Goal: Information Seeking & Learning: Understand process/instructions

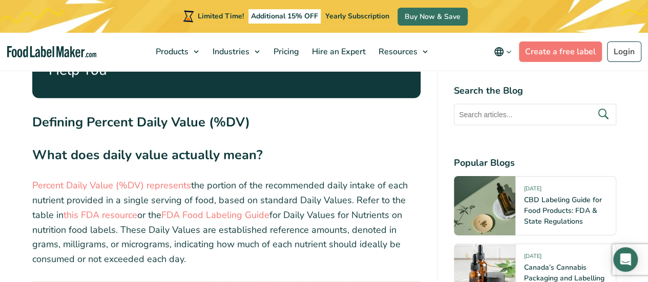
scroll to position [1617, 0]
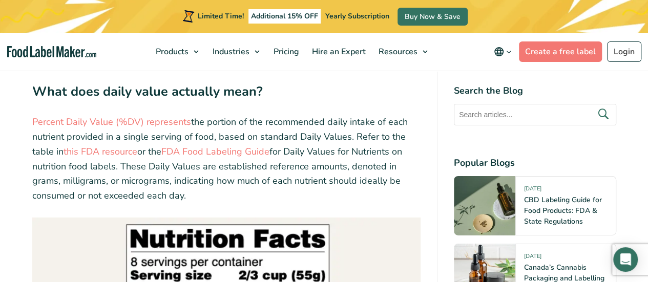
click at [354, 137] on p "Percent Daily Value (%DV) represents the portion of the recommended daily intak…" at bounding box center [226, 159] width 388 height 89
drag, startPoint x: 354, startPoint y: 137, endPoint x: 388, endPoint y: 139, distance: 34.4
click at [388, 139] on p "Percent Daily Value (%DV) represents the portion of the recommended daily intak…" at bounding box center [226, 159] width 388 height 89
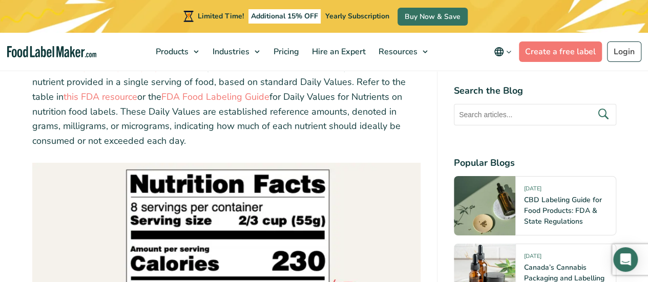
scroll to position [1672, 0]
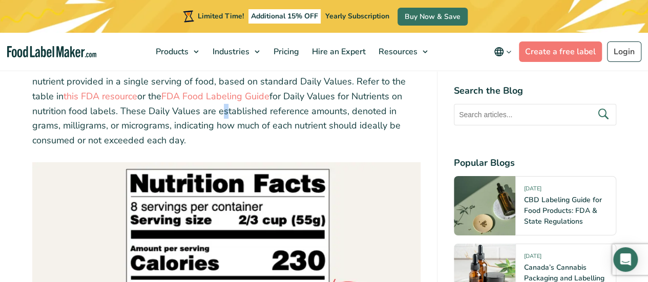
drag, startPoint x: 216, startPoint y: 108, endPoint x: 294, endPoint y: 116, distance: 78.8
click at [294, 116] on p "Percent Daily Value (%DV) represents the portion of the recommended daily intak…" at bounding box center [226, 103] width 388 height 89
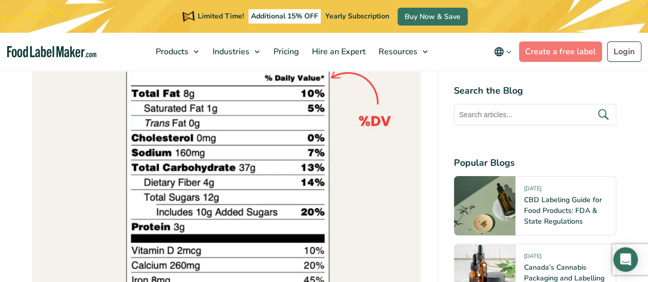
scroll to position [2104, 0]
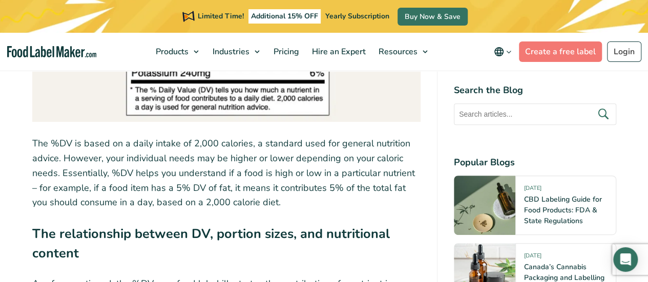
drag, startPoint x: 197, startPoint y: 147, endPoint x: 262, endPoint y: 152, distance: 65.2
click at [262, 152] on p "The %DV is based on a daily intake of 2,000 calories, a standard used for gener…" at bounding box center [226, 173] width 388 height 74
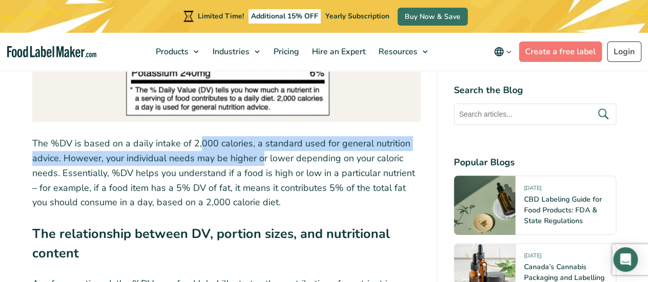
click at [262, 152] on p "The %DV is based on a daily intake of 2,000 calories, a standard used for gener…" at bounding box center [226, 173] width 388 height 74
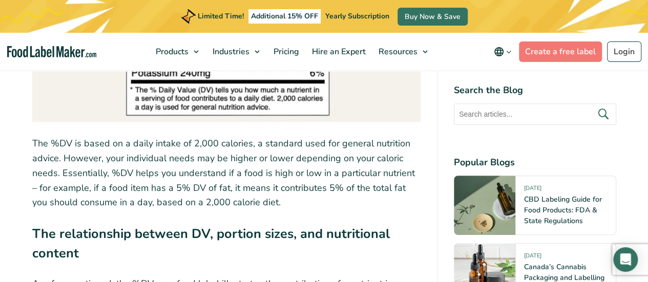
drag, startPoint x: 195, startPoint y: 175, endPoint x: 274, endPoint y: 183, distance: 79.3
click at [274, 183] on p "The %DV is based on a daily intake of 2,000 calories, a standard used for gener…" at bounding box center [226, 173] width 388 height 74
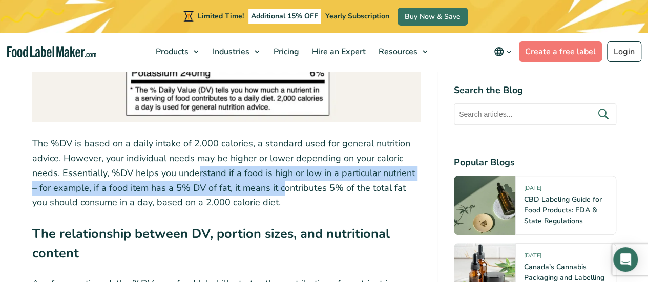
click at [274, 183] on p "The %DV is based on a daily intake of 2,000 calories, a standard used for gener…" at bounding box center [226, 173] width 388 height 74
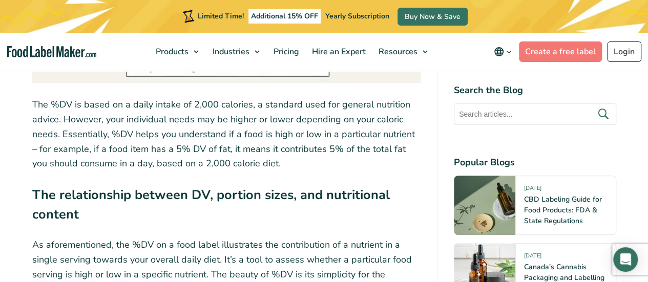
scroll to position [2181, 0]
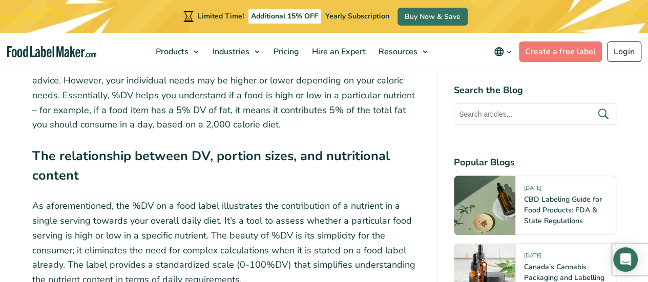
drag, startPoint x: 154, startPoint y: 72, endPoint x: 212, endPoint y: 111, distance: 70.0
click at [212, 111] on p "The %DV is based on a daily intake of 2,000 calories, a standard used for gener…" at bounding box center [226, 95] width 388 height 74
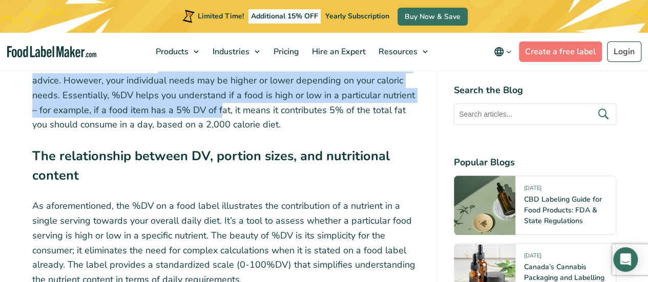
click at [212, 111] on p "The %DV is based on a daily intake of 2,000 calories, a standard used for gener…" at bounding box center [226, 95] width 388 height 74
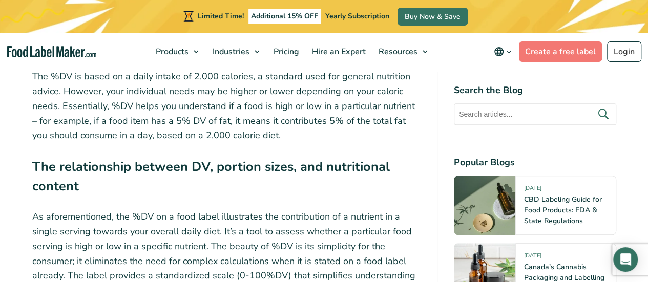
scroll to position [2170, 0]
drag, startPoint x: 231, startPoint y: 116, endPoint x: 317, endPoint y: 125, distance: 86.4
click at [317, 125] on p "The %DV is based on a daily intake of 2,000 calories, a standard used for gener…" at bounding box center [226, 107] width 388 height 74
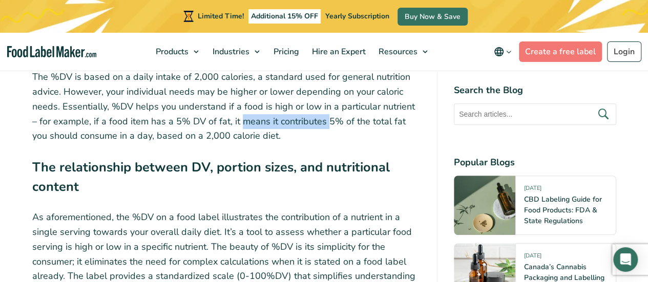
click at [317, 125] on p "The %DV is based on a daily intake of 2,000 calories, a standard used for gener…" at bounding box center [226, 107] width 388 height 74
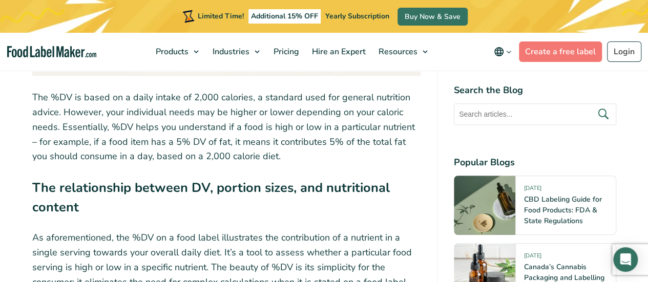
scroll to position [2148, 0]
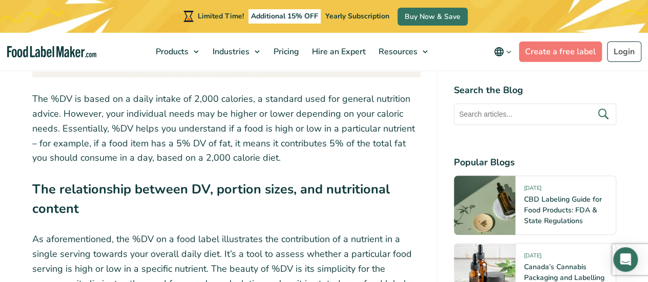
drag, startPoint x: 274, startPoint y: 132, endPoint x: 316, endPoint y: 135, distance: 42.1
click at [316, 135] on p "The %DV is based on a daily intake of 2,000 calories, a standard used for gener…" at bounding box center [226, 129] width 388 height 74
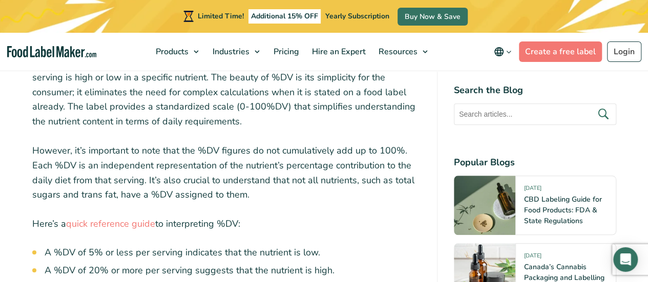
scroll to position [2432, 0]
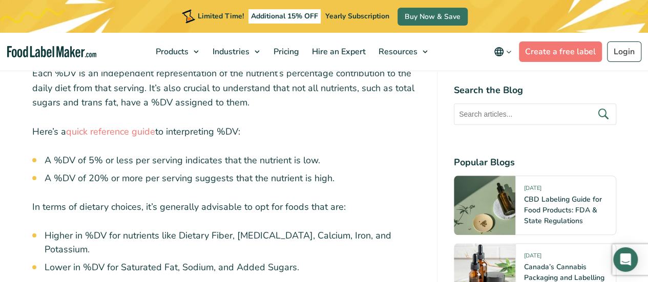
drag, startPoint x: 260, startPoint y: 189, endPoint x: 297, endPoint y: 192, distance: 37.5
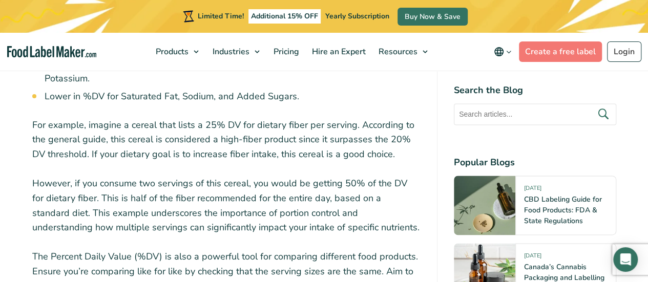
scroll to position [2603, 0]
drag, startPoint x: 196, startPoint y: 198, endPoint x: 247, endPoint y: 213, distance: 53.8
click at [247, 213] on p "However, if you consume two servings of this cereal, you would be getting 50% o…" at bounding box center [226, 205] width 388 height 59
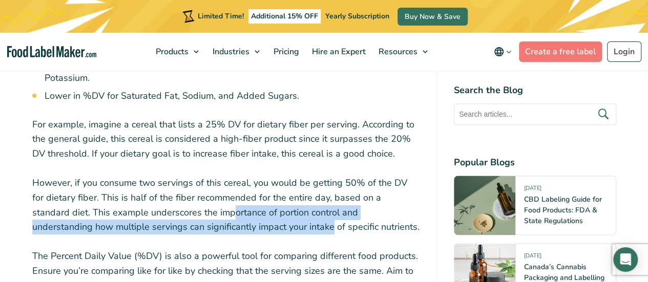
click at [247, 213] on p "However, if you consume two servings of this cereal, you would be getting 50% o…" at bounding box center [226, 205] width 388 height 59
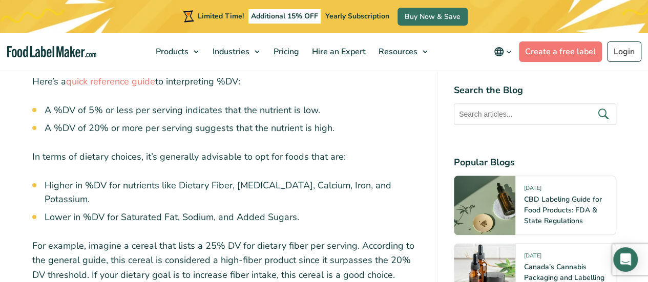
scroll to position [2481, 0]
drag, startPoint x: 123, startPoint y: 153, endPoint x: 206, endPoint y: 194, distance: 92.5
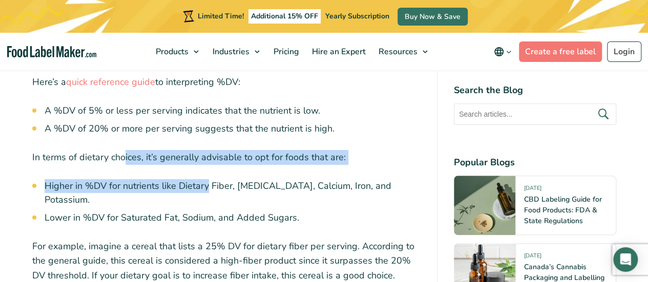
click at [206, 194] on li "Higher in %DV for nutrients like Dietary Fiber, [MEDICAL_DATA], Calcium, Iron, …" at bounding box center [233, 193] width 376 height 28
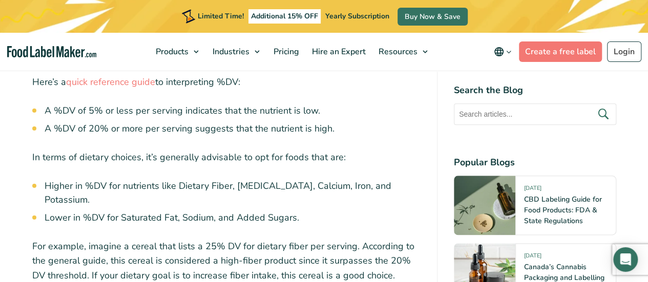
drag, startPoint x: 117, startPoint y: 117, endPoint x: 212, endPoint y: 159, distance: 103.6
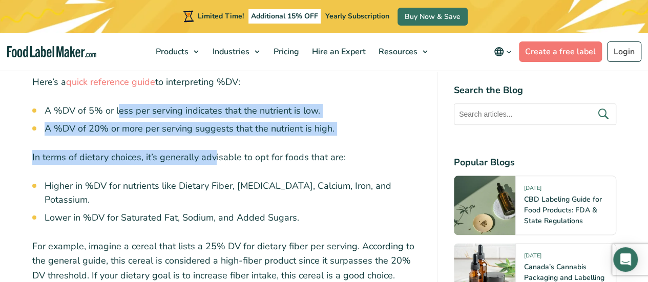
click at [212, 159] on p "In terms of dietary choices, it’s generally advisable to opt for foods that are:" at bounding box center [226, 157] width 388 height 15
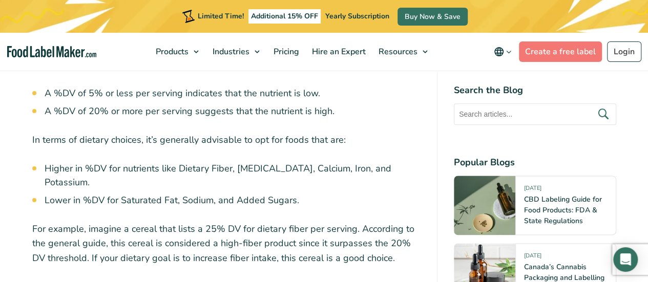
scroll to position [2499, 0]
drag, startPoint x: 137, startPoint y: 156, endPoint x: 253, endPoint y: 176, distance: 117.4
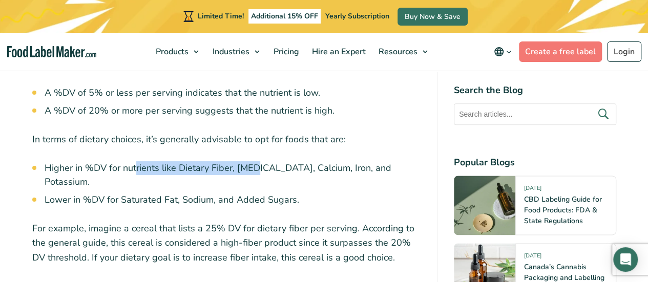
click at [253, 176] on li "Higher in %DV for nutrients like Dietary Fiber, [MEDICAL_DATA], Calcium, Iron, …" at bounding box center [233, 175] width 376 height 28
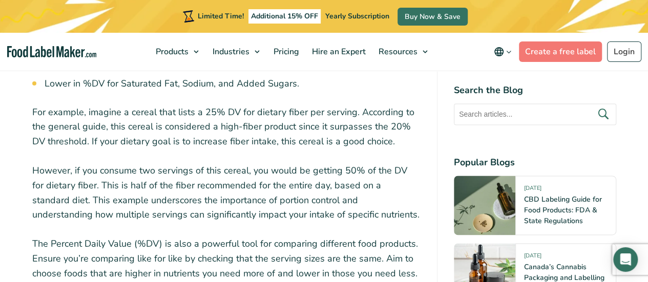
scroll to position [2617, 0]
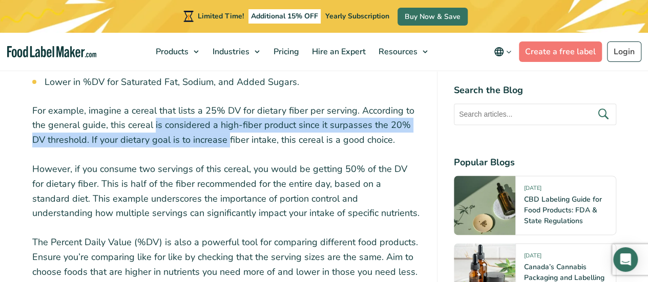
drag, startPoint x: 153, startPoint y: 117, endPoint x: 219, endPoint y: 135, distance: 68.9
click at [219, 135] on p "For example, imagine a cereal that lists a 25% DV for dietary fiber per serving…" at bounding box center [226, 125] width 388 height 44
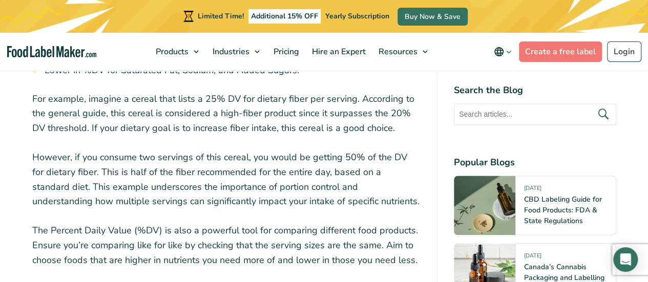
scroll to position [2630, 0]
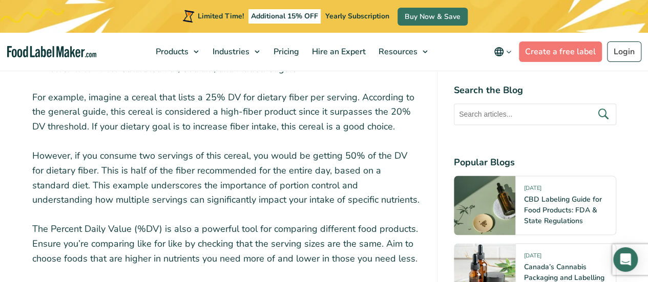
drag, startPoint x: 157, startPoint y: 118, endPoint x: 276, endPoint y: 204, distance: 147.2
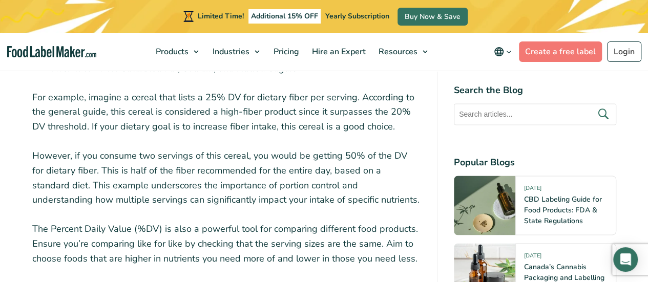
drag, startPoint x: 175, startPoint y: 202, endPoint x: 238, endPoint y: 218, distance: 64.9
click at [238, 222] on p "The Percent Daily Value (%DV) is also a powerful tool for comparing different f…" at bounding box center [226, 244] width 388 height 44
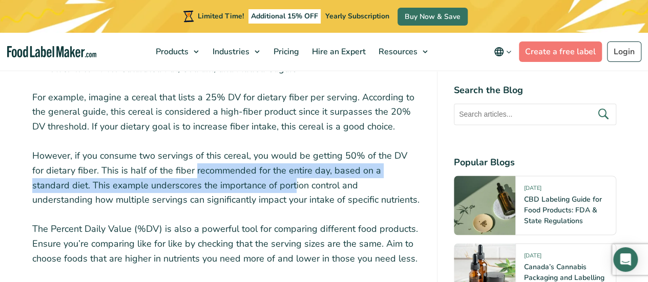
drag, startPoint x: 180, startPoint y: 164, endPoint x: 259, endPoint y: 177, distance: 79.8
click at [259, 177] on p "However, if you consume two servings of this cereal, you would be getting 50% o…" at bounding box center [226, 177] width 388 height 59
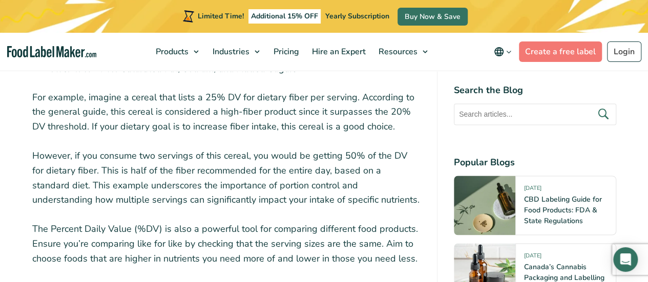
drag, startPoint x: 176, startPoint y: 141, endPoint x: 286, endPoint y: 186, distance: 118.9
click at [286, 186] on p "However, if you consume two servings of this cereal, you would be getting 50% o…" at bounding box center [226, 177] width 388 height 59
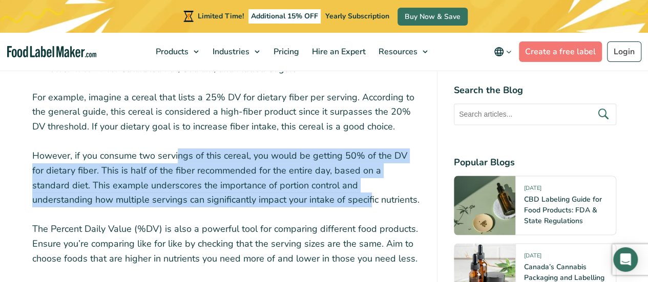
click at [286, 186] on p "However, if you consume two servings of this cereal, you would be getting 50% o…" at bounding box center [226, 177] width 388 height 59
drag, startPoint x: 219, startPoint y: 137, endPoint x: 350, endPoint y: 189, distance: 140.4
click at [350, 189] on p "However, if you consume two servings of this cereal, you would be getting 50% o…" at bounding box center [226, 177] width 388 height 59
drag, startPoint x: 350, startPoint y: 189, endPoint x: 224, endPoint y: 145, distance: 132.8
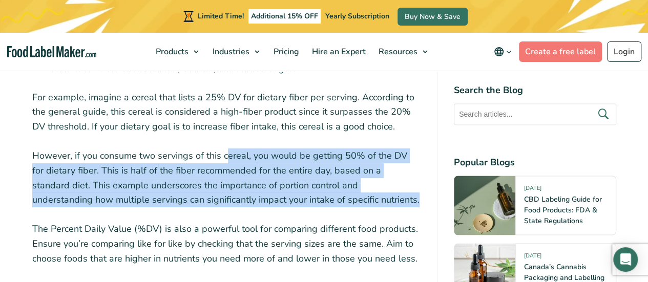
click at [224, 148] on p "However, if you consume two servings of this cereal, you would be getting 50% o…" at bounding box center [226, 177] width 388 height 59
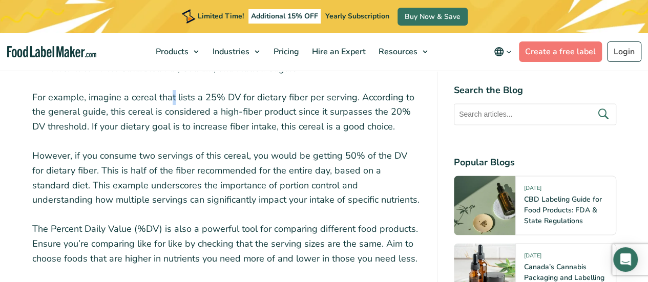
drag, startPoint x: 168, startPoint y: 90, endPoint x: 260, endPoint y: 111, distance: 94.5
click at [260, 111] on p "For example, imagine a cereal that lists a 25% DV for dietary fiber per serving…" at bounding box center [226, 112] width 388 height 44
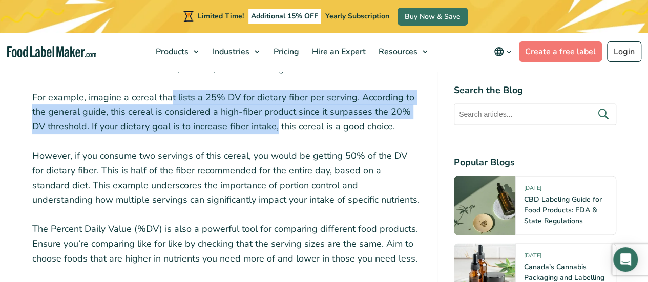
click at [260, 111] on p "For example, imagine a cereal that lists a 25% DV for dietary fiber per serving…" at bounding box center [226, 112] width 388 height 44
drag, startPoint x: 391, startPoint y: 114, endPoint x: 29, endPoint y: 83, distance: 363.7
drag, startPoint x: 29, startPoint y: 83, endPoint x: 383, endPoint y: 113, distance: 356.0
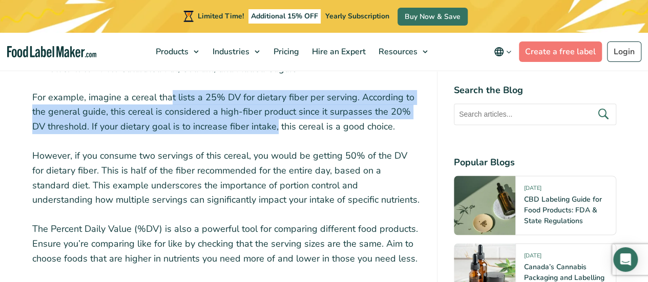
click at [383, 113] on p "For example, imagine a cereal that lists a 25% DV for dietary fiber per serving…" at bounding box center [226, 112] width 388 height 44
drag, startPoint x: 383, startPoint y: 113, endPoint x: 16, endPoint y: 82, distance: 368.9
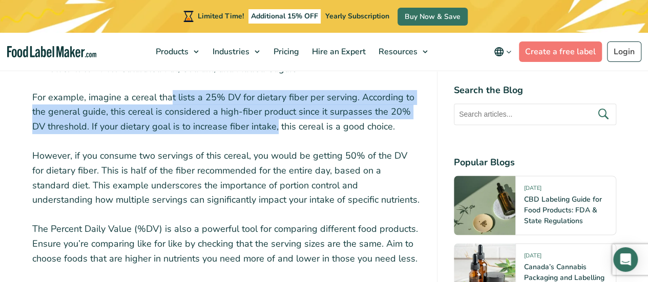
drag, startPoint x: 16, startPoint y: 82, endPoint x: 403, endPoint y: 116, distance: 389.0
click at [403, 116] on p "For example, imagine a cereal that lists a 25% DV for dietary fiber per serving…" at bounding box center [226, 112] width 388 height 44
drag, startPoint x: 403, startPoint y: 116, endPoint x: 25, endPoint y: 79, distance: 380.1
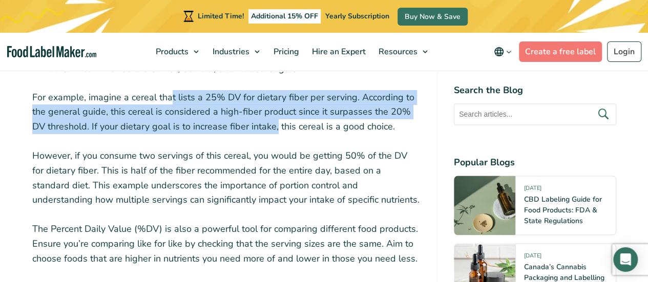
drag, startPoint x: 25, startPoint y: 79, endPoint x: 398, endPoint y: 116, distance: 375.1
click at [398, 116] on p "For example, imagine a cereal that lists a 25% DV for dietary fiber per serving…" at bounding box center [226, 112] width 388 height 44
drag, startPoint x: 398, startPoint y: 116, endPoint x: 10, endPoint y: 78, distance: 389.9
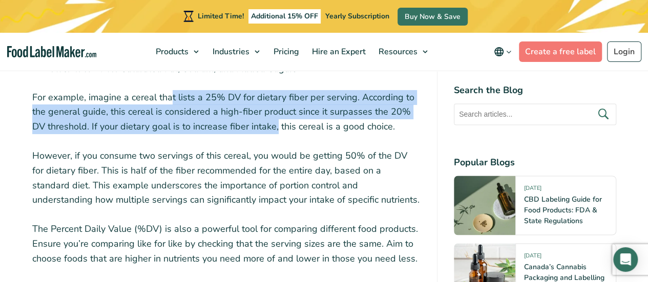
drag, startPoint x: 10, startPoint y: 78, endPoint x: 390, endPoint y: 122, distance: 381.8
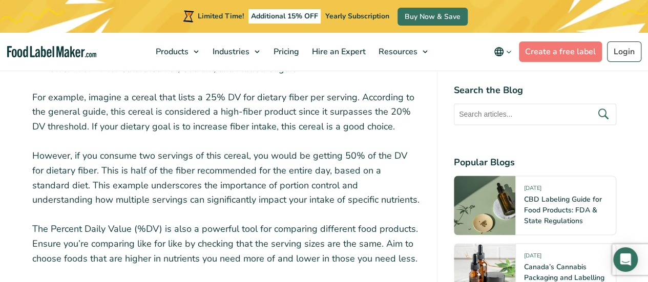
drag, startPoint x: 390, startPoint y: 122, endPoint x: 29, endPoint y: 79, distance: 362.9
drag, startPoint x: 29, startPoint y: 79, endPoint x: 380, endPoint y: 122, distance: 353.7
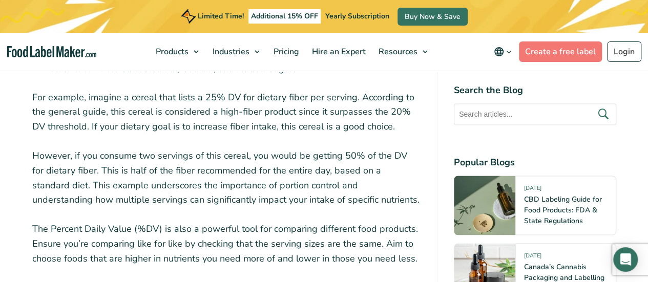
drag, startPoint x: 380, startPoint y: 122, endPoint x: 35, endPoint y: 82, distance: 347.9
drag, startPoint x: 35, startPoint y: 82, endPoint x: 390, endPoint y: 118, distance: 357.1
click at [390, 118] on p "For example, imagine a cereal that lists a 25% DV for dietary fiber per serving…" at bounding box center [226, 112] width 388 height 44
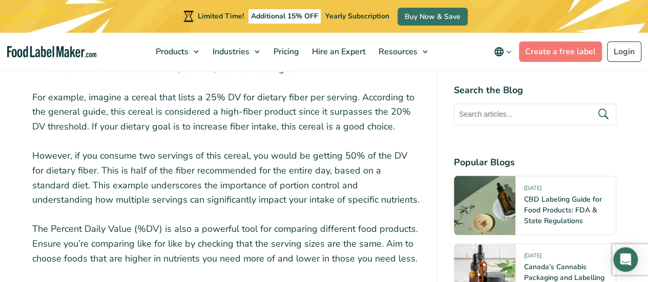
drag, startPoint x: 390, startPoint y: 118, endPoint x: 18, endPoint y: 85, distance: 373.1
drag, startPoint x: 18, startPoint y: 85, endPoint x: 384, endPoint y: 119, distance: 367.1
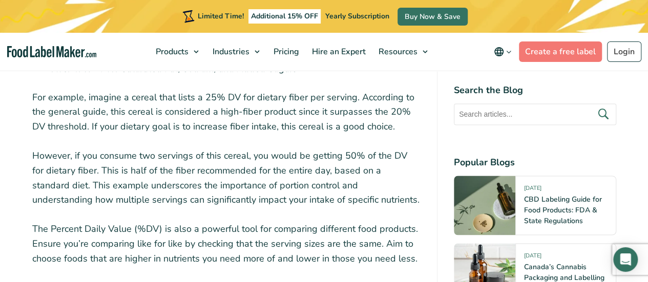
click at [384, 119] on p "For example, imagine a cereal that lists a 25% DV for dietary fiber per serving…" at bounding box center [226, 112] width 388 height 44
drag, startPoint x: 384, startPoint y: 119, endPoint x: 30, endPoint y: 82, distance: 356.1
drag, startPoint x: 30, startPoint y: 82, endPoint x: 380, endPoint y: 115, distance: 351.7
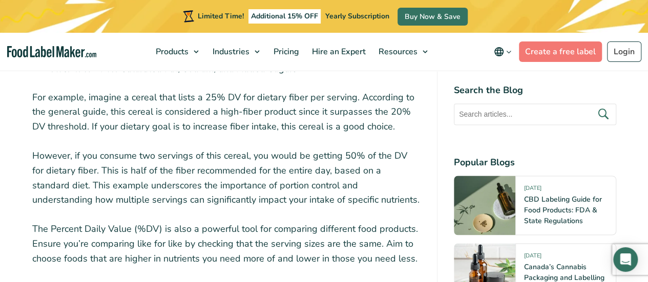
click at [380, 115] on p "For example, imagine a cereal that lists a 25% DV for dietary fiber per serving…" at bounding box center [226, 112] width 388 height 44
drag, startPoint x: 380, startPoint y: 115, endPoint x: 13, endPoint y: 80, distance: 368.2
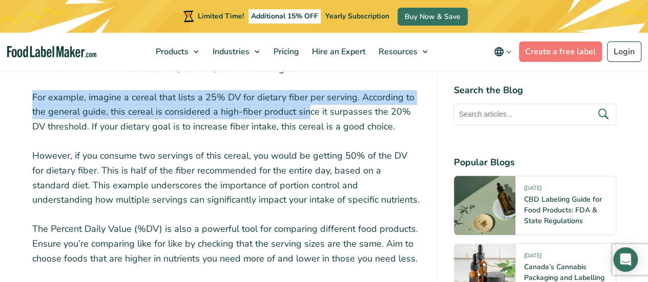
drag, startPoint x: 13, startPoint y: 80, endPoint x: 308, endPoint y: 106, distance: 295.5
click at [308, 106] on p "For example, imagine a cereal that lists a 25% DV for dietary fiber per serving…" at bounding box center [226, 112] width 388 height 44
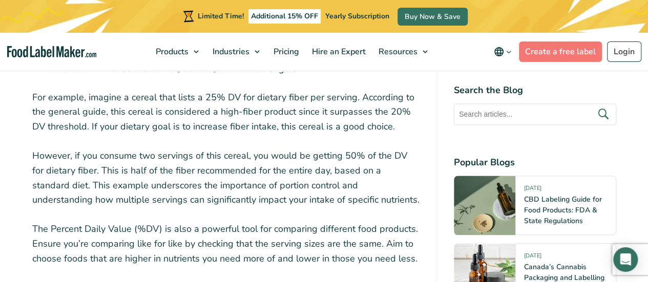
drag
click at [388, 119] on p "For example, imagine a cereal that lists a 25% DV for dietary fiber per serving…" at bounding box center [226, 112] width 388 height 44
click at [32, 90] on p "For example, imagine a cereal that lists a 25% DV for dietary fiber per serving…" at bounding box center [226, 112] width 388 height 44
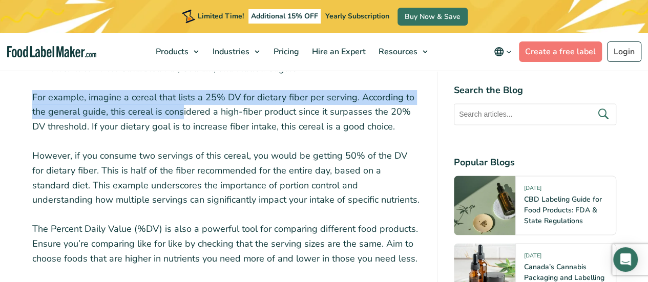
click at [180, 96] on p "For example, imagine a cereal that lists a 25% DV for dietary fiber per serving…" at bounding box center [226, 112] width 388 height 44
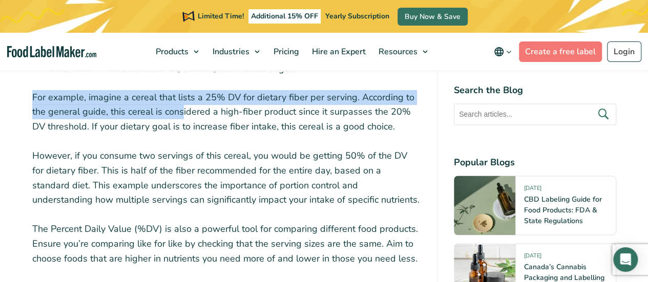
click at [383, 120] on p "For example, imagine a cereal that lists a 25% DV for dietary fiber per serving…" at bounding box center [226, 112] width 388 height 44
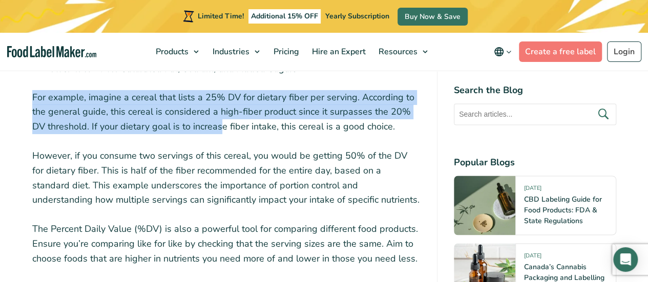
click at [204, 113] on p "For example, imagine a cereal that lists a 25% DV for dietary fiber per serving…" at bounding box center [226, 112] width 388 height 44
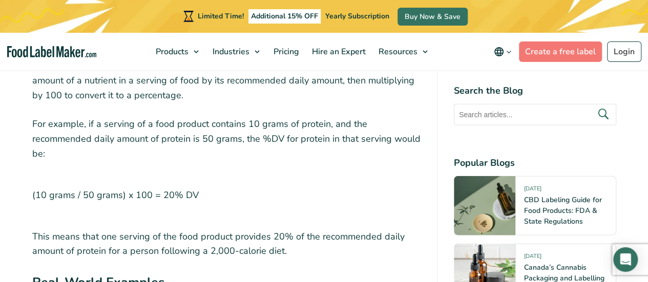
scroll to position [3065, 0]
click at [230, 138] on p "For example, if a serving of a food product contains 10 grams of protein, and t…" at bounding box center [226, 138] width 388 height 44
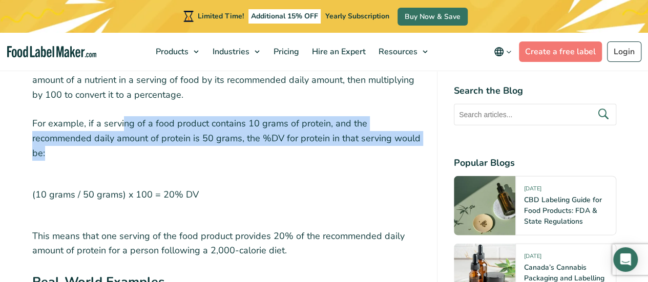
click at [230, 138] on p "For example, if a serving of a food product contains 10 grams of protein, and t…" at bounding box center [226, 138] width 388 height 44
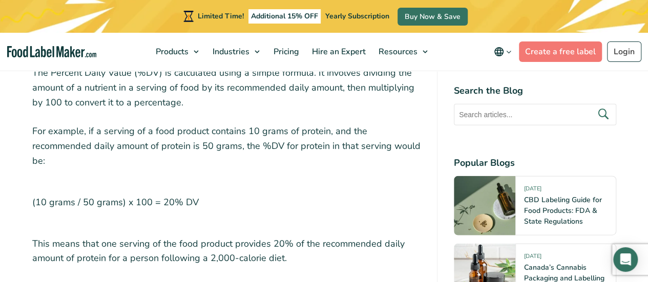
scroll to position [3055, 0]
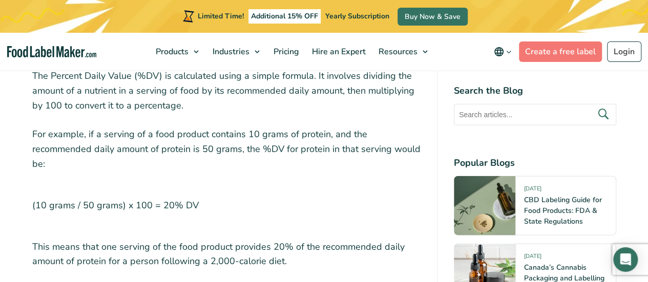
click at [276, 142] on p "For example, if a serving of a food product contains 10 grams of protein, and t…" at bounding box center [226, 149] width 388 height 44
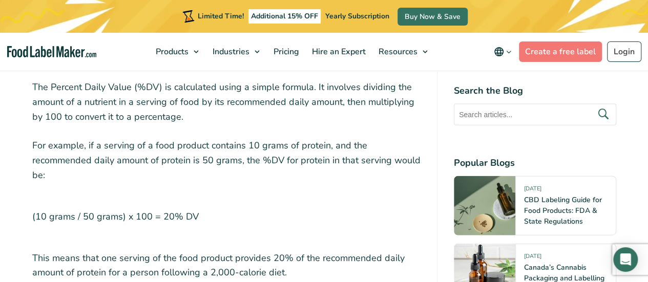
scroll to position [3041, 0]
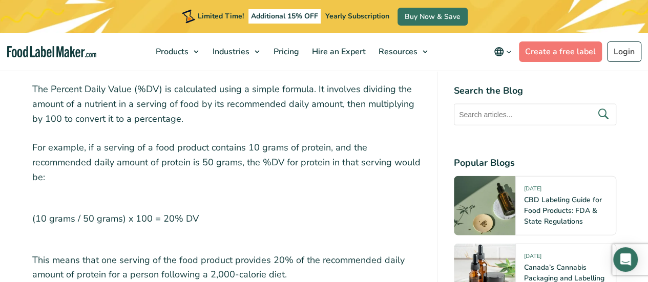
click at [261, 158] on p "For example, if a serving of a food product contains 10 grams of protein, and t…" at bounding box center [226, 162] width 388 height 44
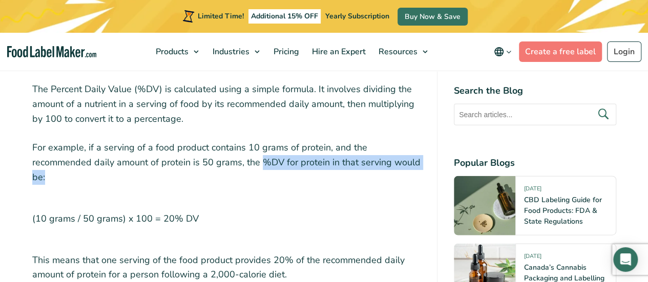
click at [261, 158] on p "For example, if a serving of a food product contains 10 grams of protein, and t…" at bounding box center [226, 162] width 388 height 44
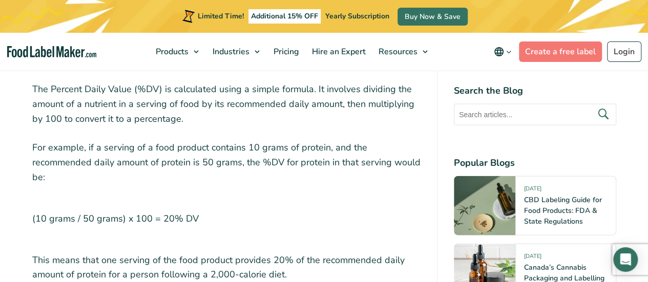
click at [348, 157] on p "For example, if a serving of a food product contains 10 grams of protein, and t…" at bounding box center [226, 162] width 388 height 44
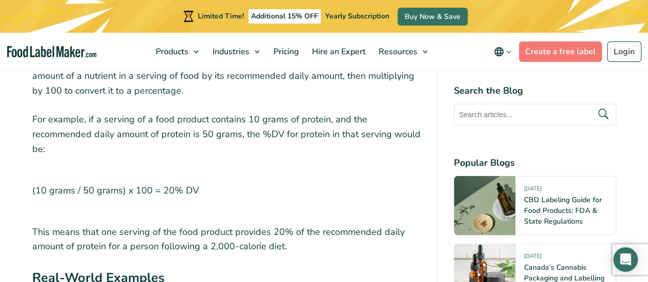
scroll to position [3071, 0]
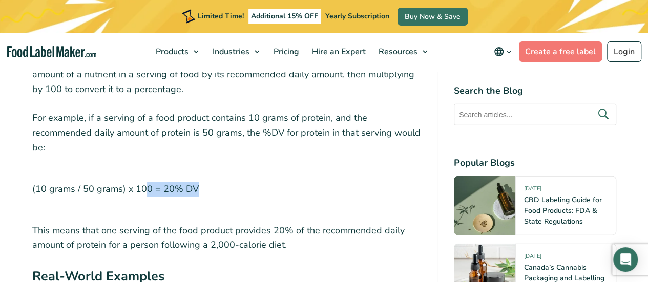
click at [200, 185] on p "(10 grams / 50 grams) x 100 = 20% DV" at bounding box center [226, 188] width 388 height 39
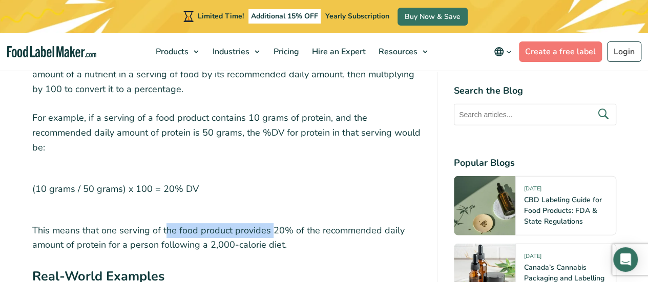
click at [272, 223] on p "This means that one serving of the food product provides 20% of the recommended…" at bounding box center [226, 238] width 388 height 30
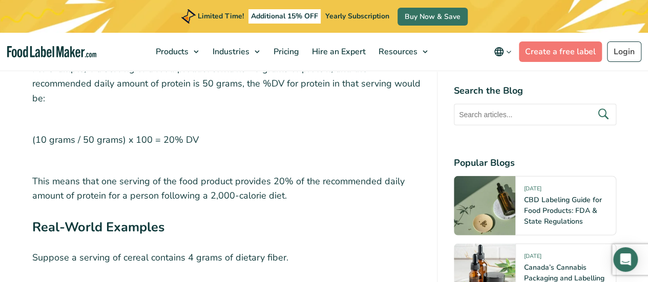
scroll to position [3121, 0]
click at [264, 181] on p "This means that one serving of the food product provides 20% of the recommended…" at bounding box center [226, 188] width 388 height 30
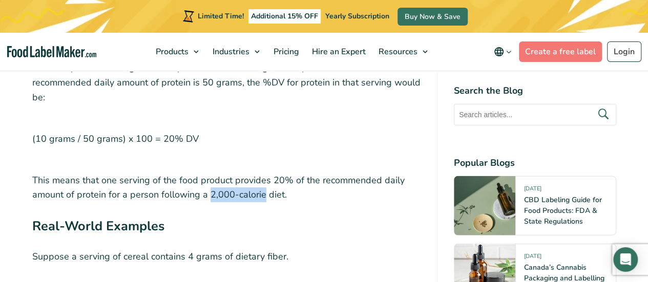
click at [264, 181] on p "This means that one serving of the food product provides 20% of the recommended…" at bounding box center [226, 188] width 388 height 30
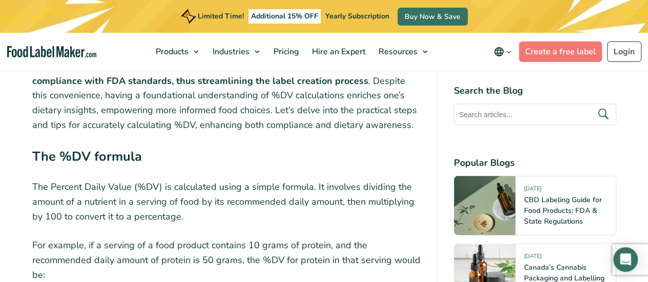
scroll to position [2954, 0]
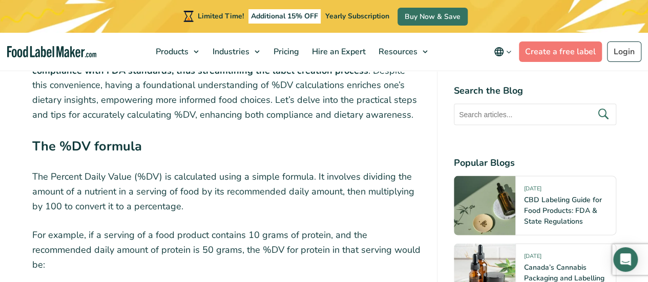
click at [188, 190] on p "The Percent Daily Value (%DV) is calculated using a simple formula. It involves…" at bounding box center [226, 191] width 388 height 44
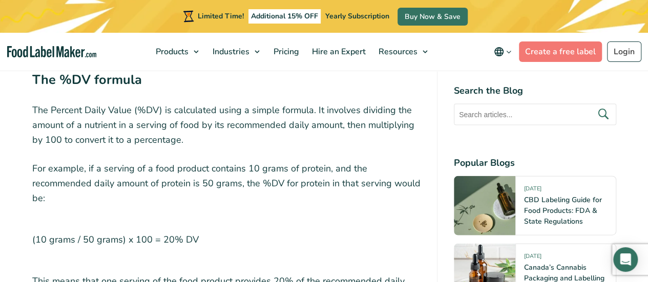
scroll to position [3021, 0]
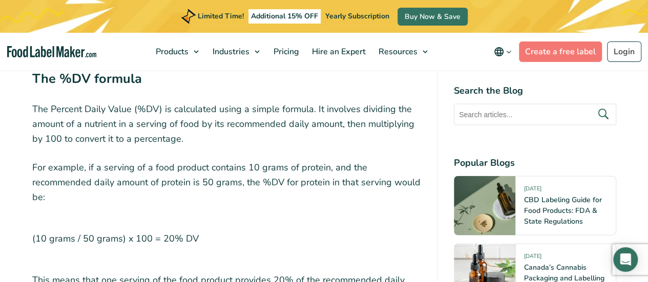
click at [218, 184] on p "For example, if a serving of a food product contains 10 grams of protein, and t…" at bounding box center [226, 182] width 388 height 44
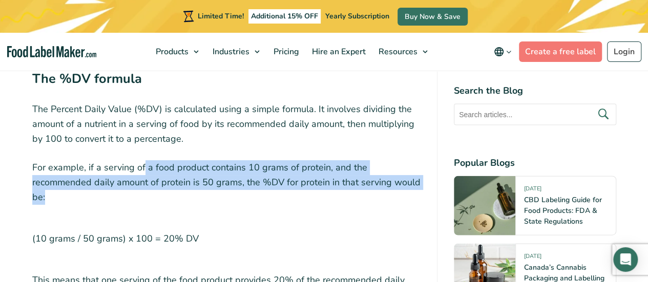
click at [218, 184] on p "For example, if a serving of a food product contains 10 grams of protein, and t…" at bounding box center [226, 182] width 388 height 44
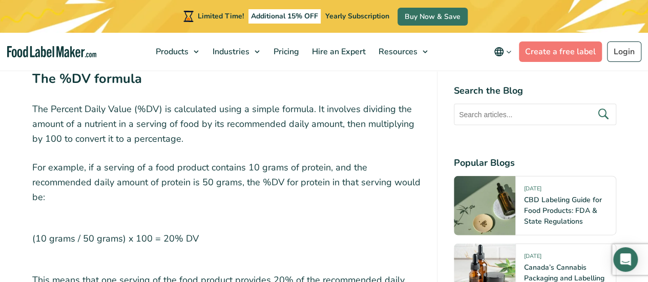
scroll to position [3030, 0]
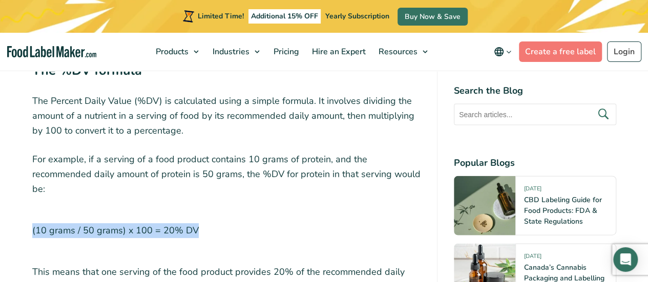
drag, startPoint x: 321, startPoint y: 217, endPoint x: 151, endPoint y: 177, distance: 175.6
click at [151, 177] on p "For example, if a serving of a food product contains 10 grams of protein, and t…" at bounding box center [226, 174] width 388 height 44
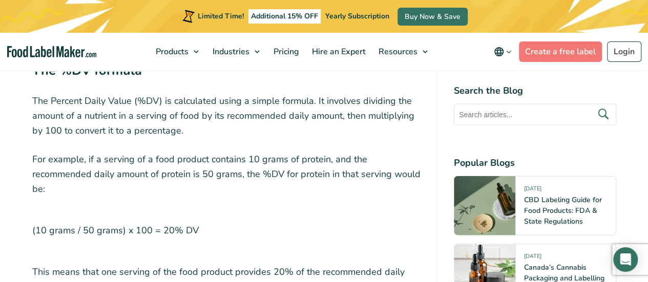
drag, startPoint x: 79, startPoint y: 152, endPoint x: 235, endPoint y: 199, distance: 163.6
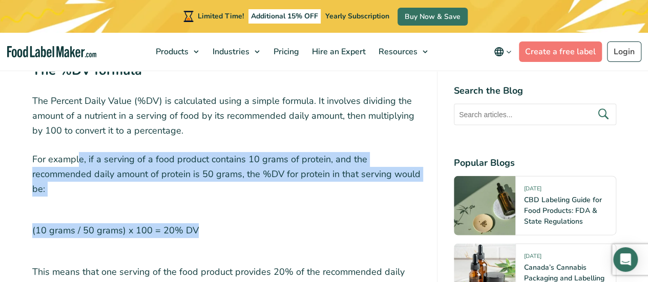
click at [235, 211] on p "(10 grams / 50 grams) x 100 = 20% DV" at bounding box center [226, 230] width 388 height 39
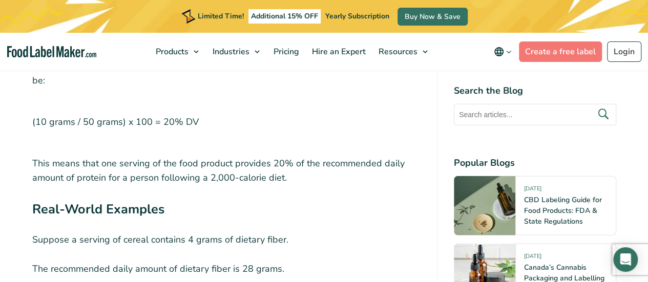
scroll to position [3139, 0]
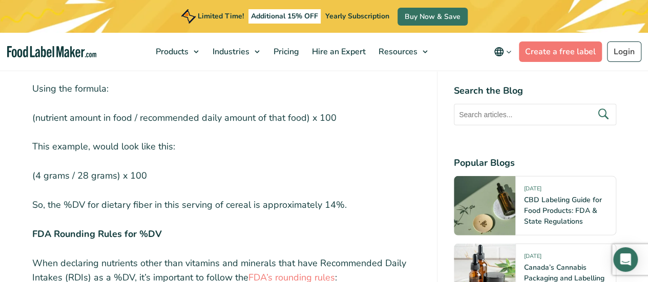
click at [109, 168] on p "(4 grams / 28 grams) x 100" at bounding box center [226, 175] width 388 height 15
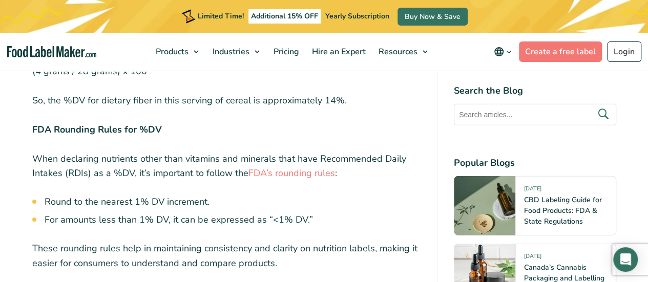
click at [146, 152] on p "When declaring nutrients other than vitamins and minerals that have Recommended…" at bounding box center [226, 167] width 388 height 30
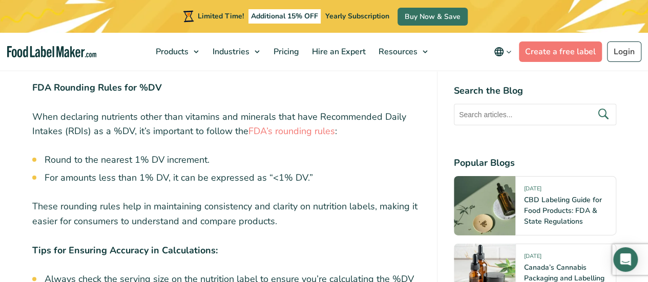
scroll to position [3495, 0]
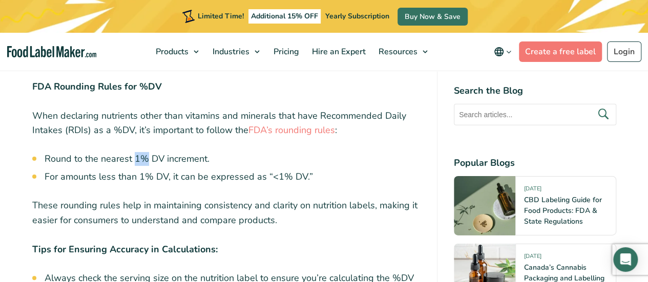
drag, startPoint x: 133, startPoint y: 151, endPoint x: 200, endPoint y: 157, distance: 66.8
click at [200, 157] on ul "Round to the nearest 1% DV increment. For amounts less than 1% DV, it can be ex…" at bounding box center [233, 168] width 376 height 32
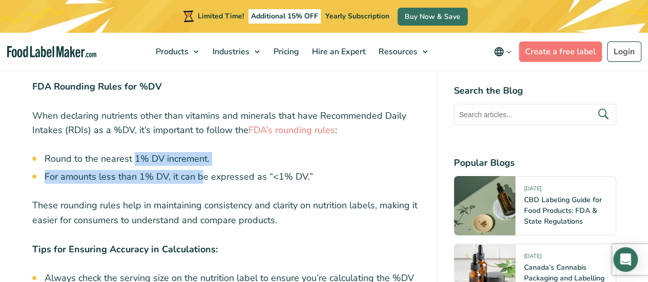
click at [200, 157] on ul "Round to the nearest 1% DV increment. For amounts less than 1% DV, it can be ex…" at bounding box center [233, 168] width 376 height 32
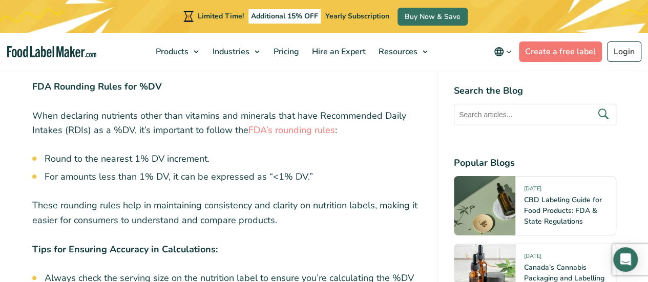
scroll to position [3512, 0]
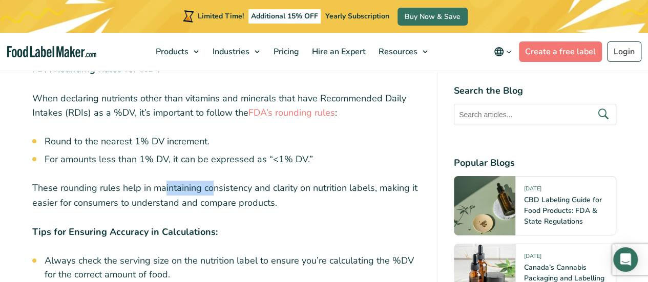
drag, startPoint x: 164, startPoint y: 168, endPoint x: 217, endPoint y: 178, distance: 54.1
click at [217, 181] on p "These rounding rules help in maintaining consistency and clarity on nutrition l…" at bounding box center [226, 196] width 388 height 30
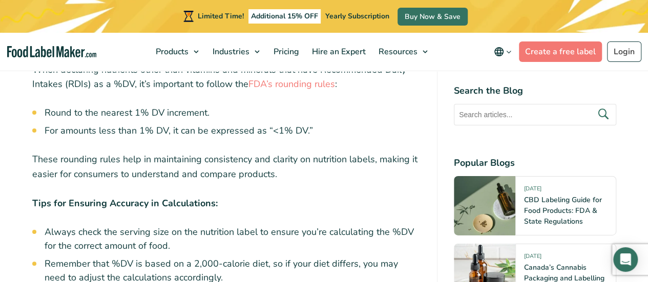
scroll to position [3599, 0]
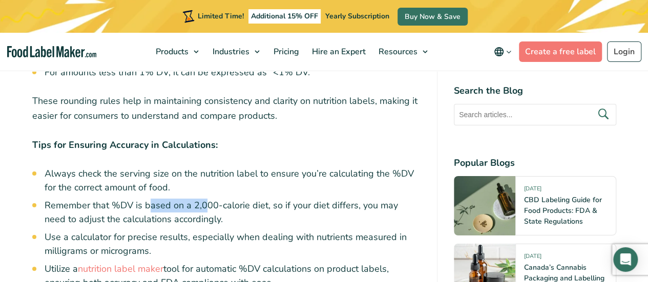
drag, startPoint x: 150, startPoint y: 184, endPoint x: 223, endPoint y: 189, distance: 73.4
click at [223, 189] on ul "Always check the serving size on the nutrition label to ensure you’re calculati…" at bounding box center [233, 228] width 376 height 123
click at [223, 199] on li "Remember that %DV is based on a 2,000-calorie diet, so if your diet differs, yo…" at bounding box center [233, 213] width 376 height 28
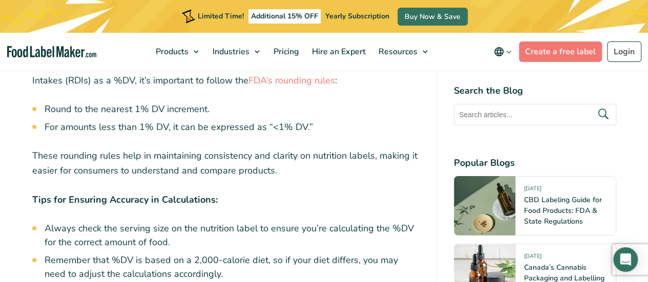
scroll to position [3544, 0]
drag, startPoint x: 136, startPoint y: 136, endPoint x: 212, endPoint y: 143, distance: 76.6
click at [212, 149] on p "These rounding rules help in maintaining consistency and clarity on nutrition l…" at bounding box center [226, 164] width 388 height 30
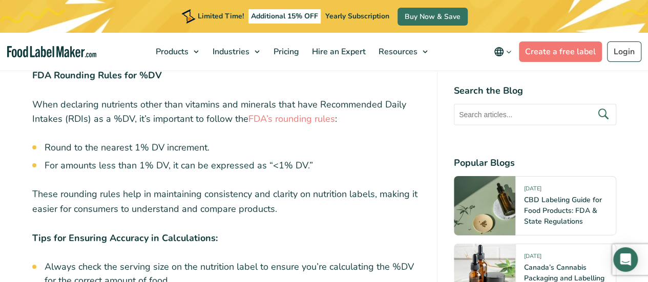
scroll to position [3506, 0]
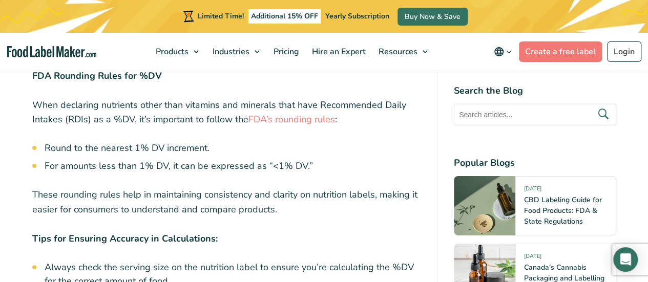
drag, startPoint x: 132, startPoint y: 145, endPoint x: 163, endPoint y: 147, distance: 31.3
click at [163, 147] on ul "Round to the nearest 1% DV increment. For amounts less than 1% DV, it can be ex…" at bounding box center [233, 157] width 376 height 32
drag, startPoint x: 120, startPoint y: 147, endPoint x: 189, endPoint y: 152, distance: 69.8
click at [189, 152] on ul "Round to the nearest 1% DV increment. For amounts less than 1% DV, it can be ex…" at bounding box center [233, 157] width 376 height 32
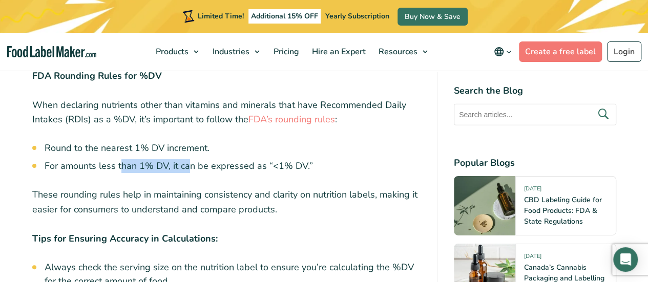
click at [189, 159] on li "For amounts less than 1% DV, it can be expressed as “<1% DV.”" at bounding box center [233, 166] width 376 height 14
drag, startPoint x: 141, startPoint y: 150, endPoint x: 204, endPoint y: 143, distance: 62.8
click at [204, 143] on ul "Round to the nearest 1% DV increment. For amounts less than 1% DV, it can be ex…" at bounding box center [233, 157] width 376 height 32
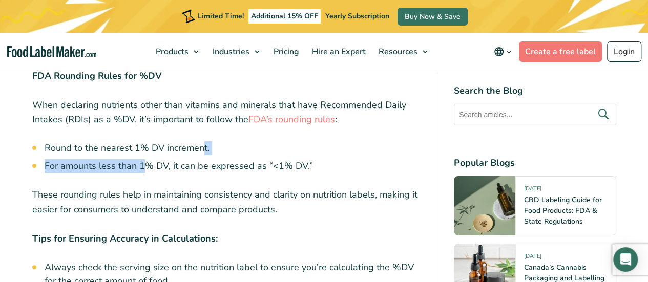
click at [204, 143] on li "Round to the nearest 1% DV increment." at bounding box center [233, 148] width 376 height 14
drag, startPoint x: 231, startPoint y: 153, endPoint x: 253, endPoint y: 159, distance: 22.9
click at [253, 159] on li "For amounts less than 1% DV, it can be expressed as “<1% DV.”" at bounding box center [233, 166] width 376 height 14
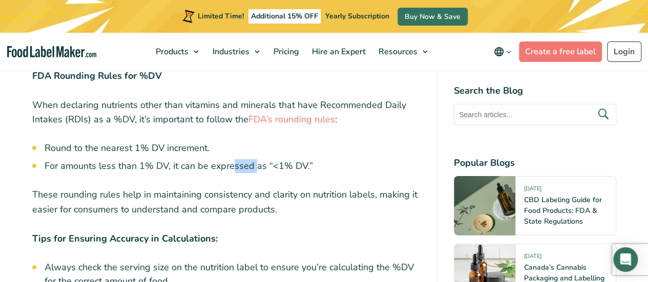
click at [253, 159] on li "For amounts less than 1% DV, it can be expressed as “<1% DV.”" at bounding box center [233, 166] width 376 height 14
drag, startPoint x: 270, startPoint y: 155, endPoint x: 287, endPoint y: 155, distance: 16.4
click at [287, 159] on li "For amounts less than 1% DV, it can be expressed as “<1% DV.”" at bounding box center [233, 166] width 376 height 14
copy li "<1%"
click at [335, 187] on p "These rounding rules help in maintaining consistency and clarity on nutrition l…" at bounding box center [226, 202] width 388 height 30
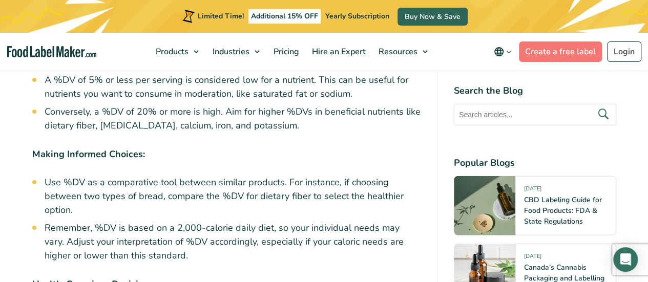
scroll to position [5087, 0]
